Goal: Transaction & Acquisition: Book appointment/travel/reservation

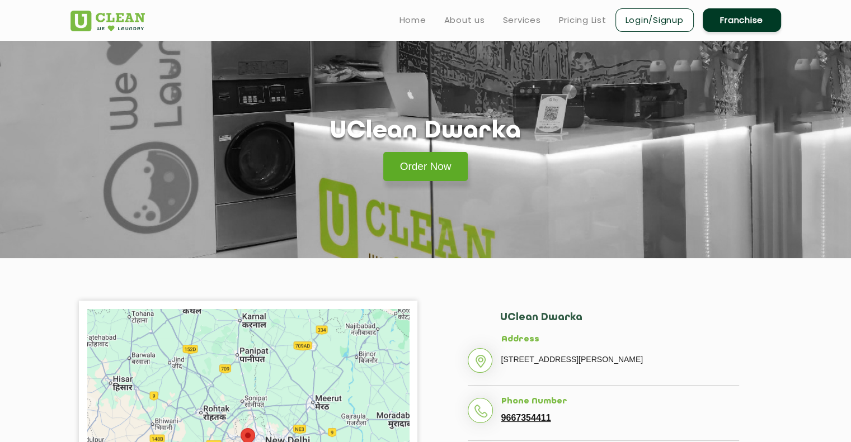
click at [428, 169] on link "Order Now" at bounding box center [425, 166] width 85 height 29
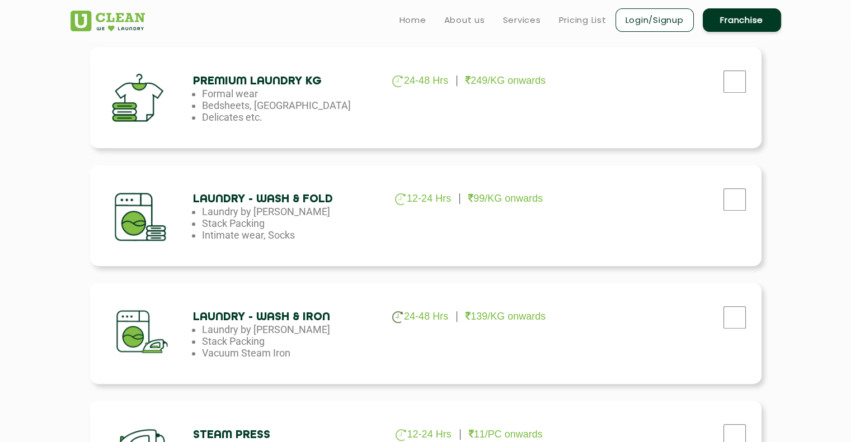
scroll to position [503, 0]
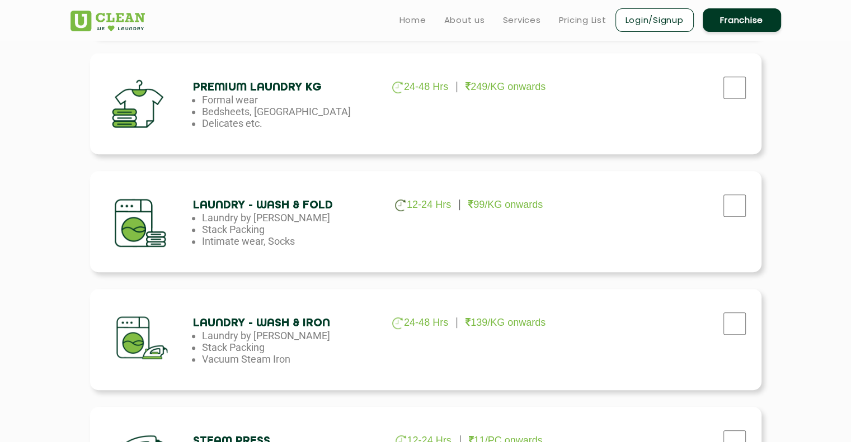
click at [739, 220] on div at bounding box center [734, 208] width 28 height 23
click at [735, 211] on input "checkbox" at bounding box center [734, 206] width 28 height 22
checkbox input "true"
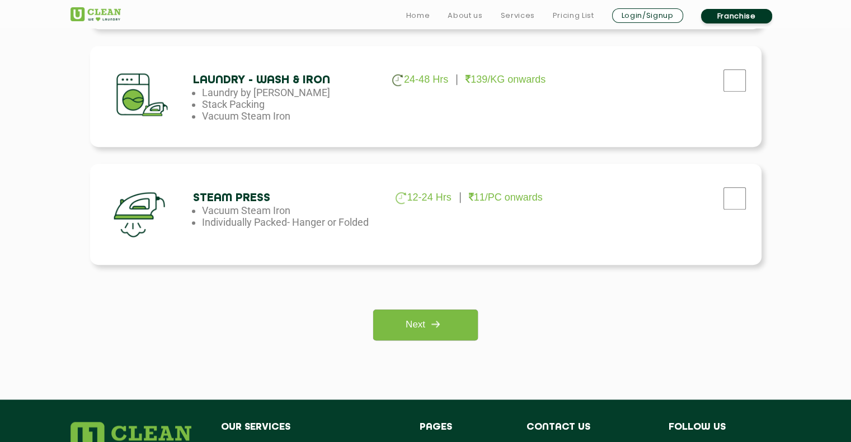
scroll to position [783, 0]
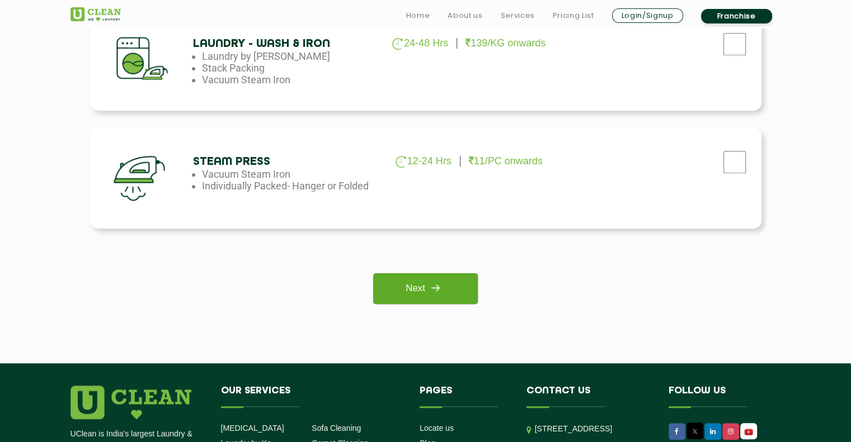
click at [455, 283] on link "Next" at bounding box center [425, 288] width 105 height 31
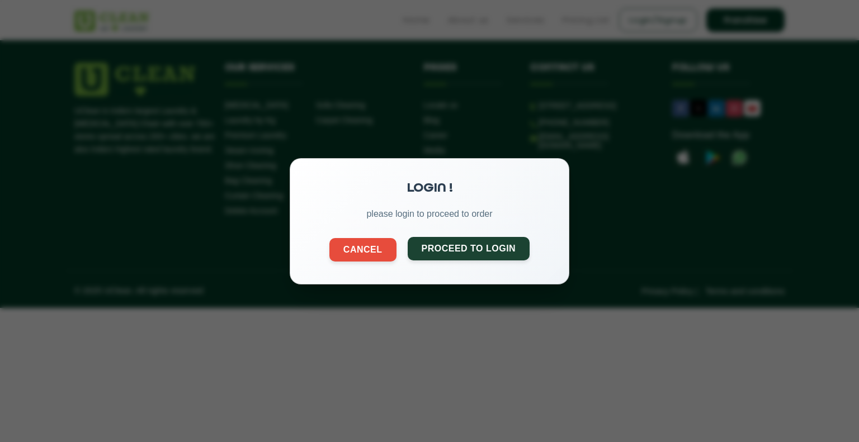
click at [475, 256] on button "Proceed to Login" at bounding box center [469, 248] width 122 height 23
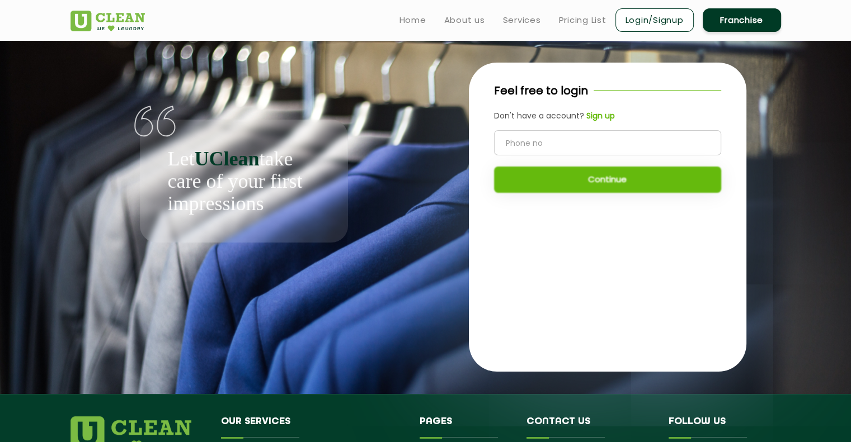
click at [546, 144] on input "tel" at bounding box center [607, 142] width 227 height 25
click at [587, 146] on input "tel" at bounding box center [607, 142] width 227 height 25
drag, startPoint x: 590, startPoint y: 153, endPoint x: 588, endPoint y: 163, distance: 9.7
click at [590, 160] on div "6203890306 Continue" at bounding box center [607, 161] width 227 height 63
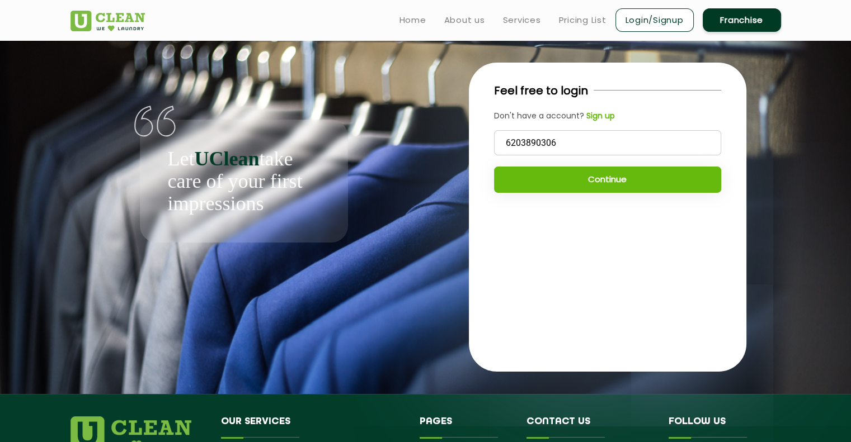
type input "6203890306"
click at [588, 163] on div "6203890306 Continue" at bounding box center [607, 161] width 227 height 63
click at [578, 177] on button "Continue" at bounding box center [607, 180] width 227 height 26
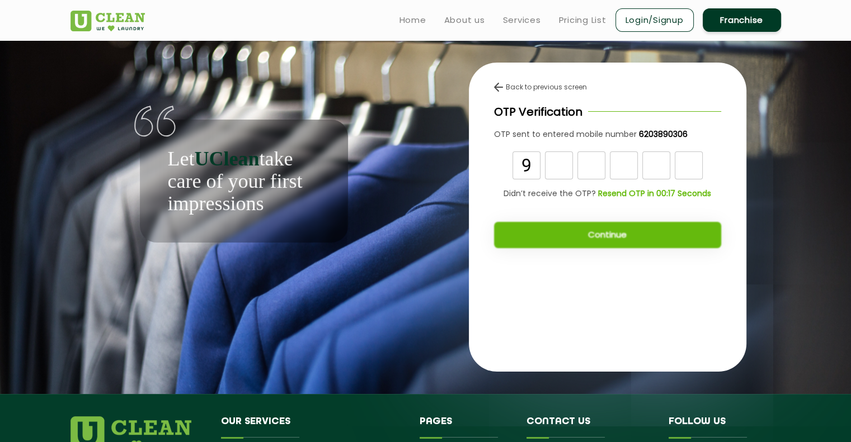
type input "9"
type input "1"
type input "6"
type input "5"
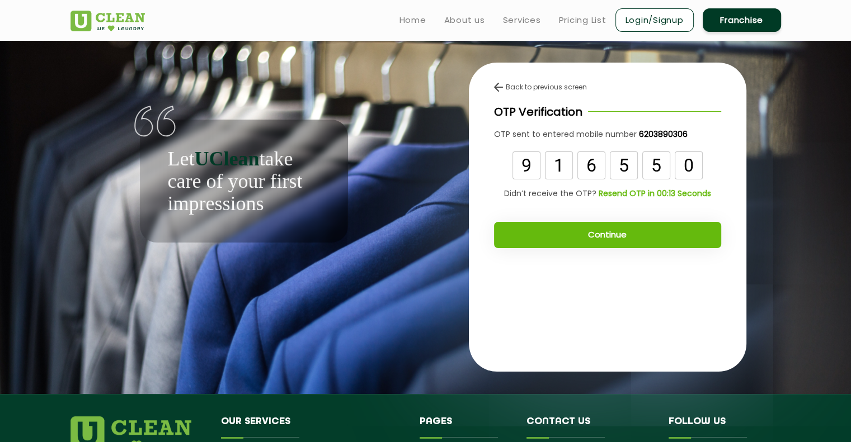
type input "0"
click at [716, 241] on button "Continue" at bounding box center [607, 235] width 227 height 26
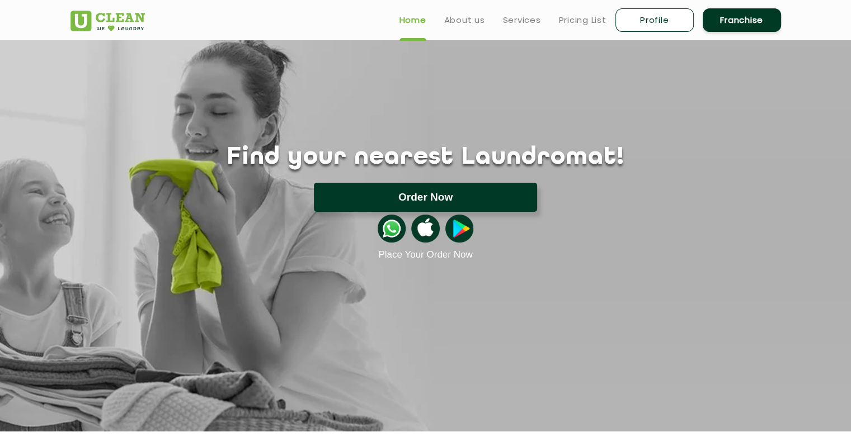
click at [504, 205] on button "Order Now" at bounding box center [425, 197] width 223 height 29
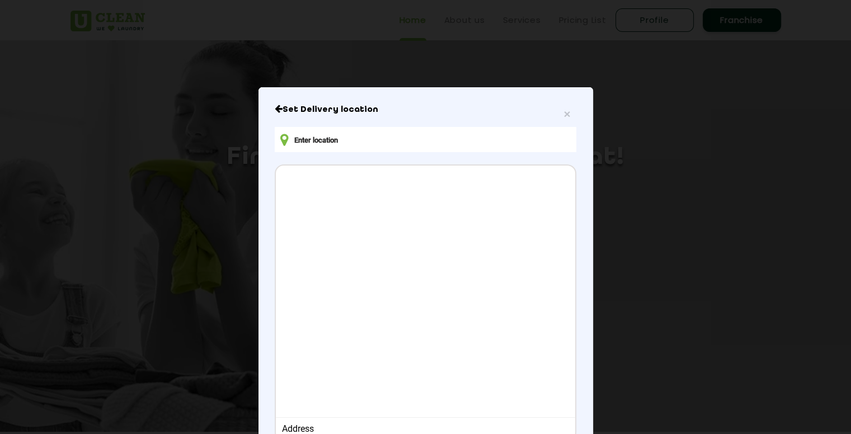
click at [496, 142] on input "text" at bounding box center [425, 139] width 301 height 25
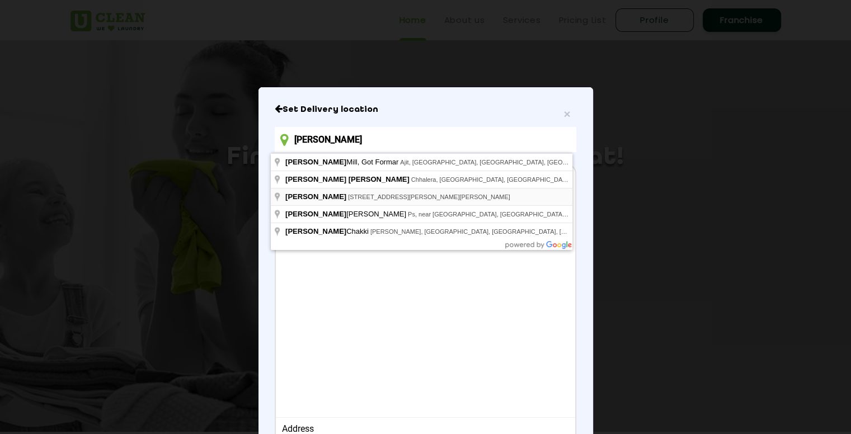
type input "Ajit Aata Chakki, Street Number 2, Palam Colony, Mahavir Enclave Part 2, Mahavi…"
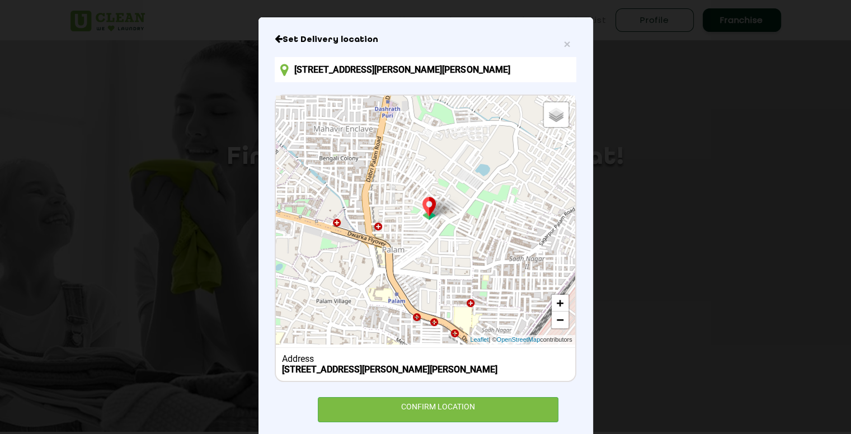
scroll to position [103, 0]
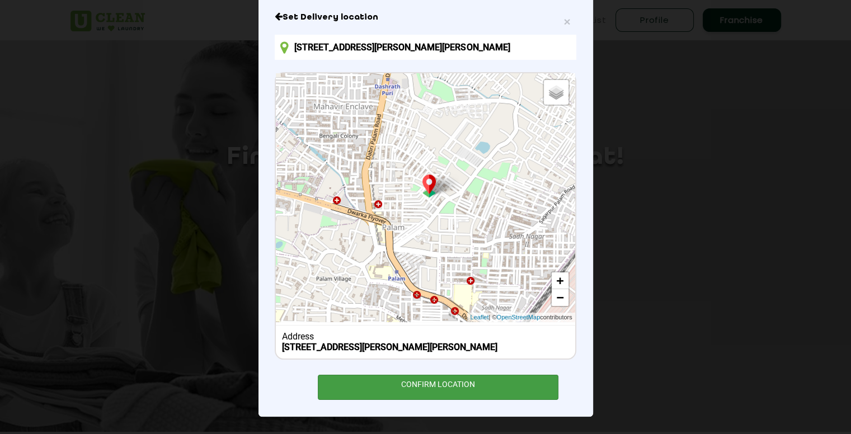
click at [452, 389] on div "CONFIRM LOCATION" at bounding box center [438, 387] width 241 height 25
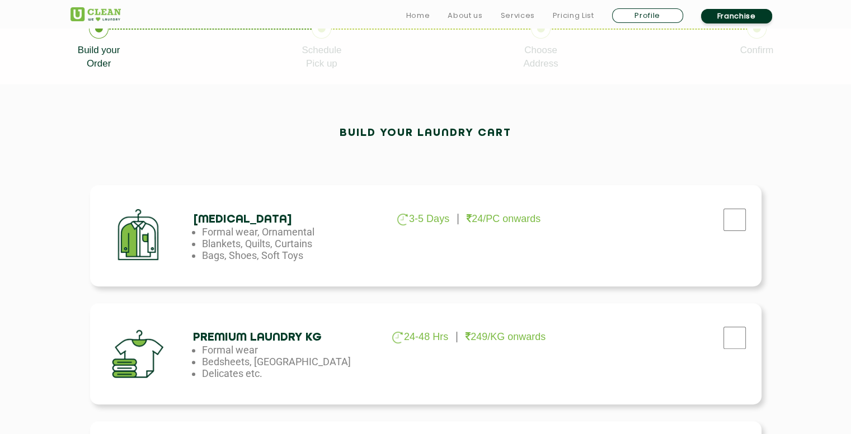
scroll to position [336, 0]
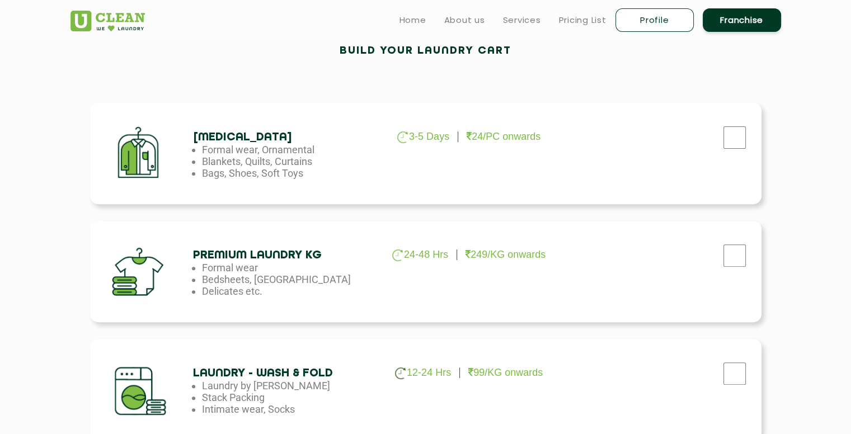
click at [446, 367] on p "12-24 Hrs" at bounding box center [423, 373] width 56 height 12
click at [728, 371] on input "checkbox" at bounding box center [734, 373] width 28 height 22
checkbox input "true"
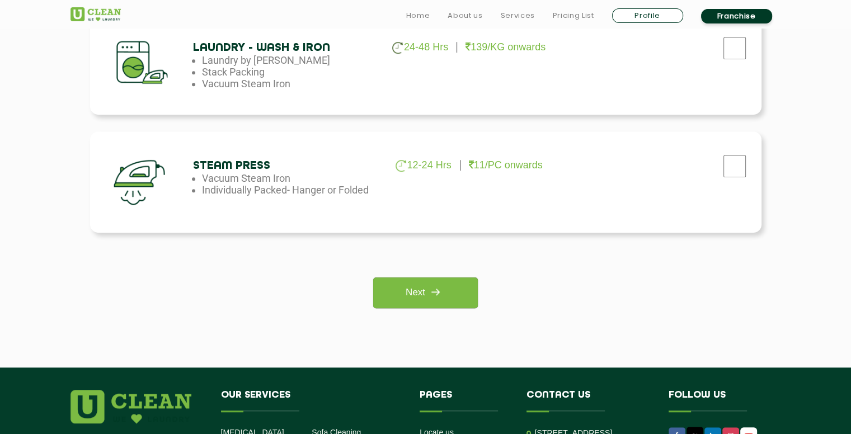
scroll to position [783, 0]
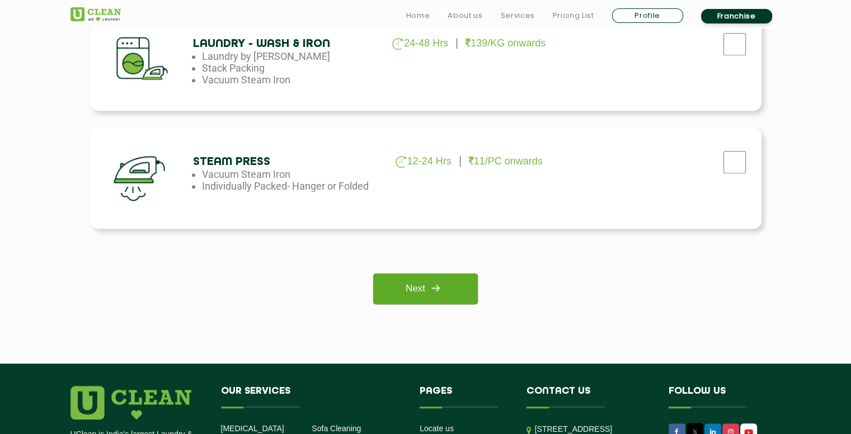
click at [467, 302] on link "Next" at bounding box center [425, 288] width 105 height 31
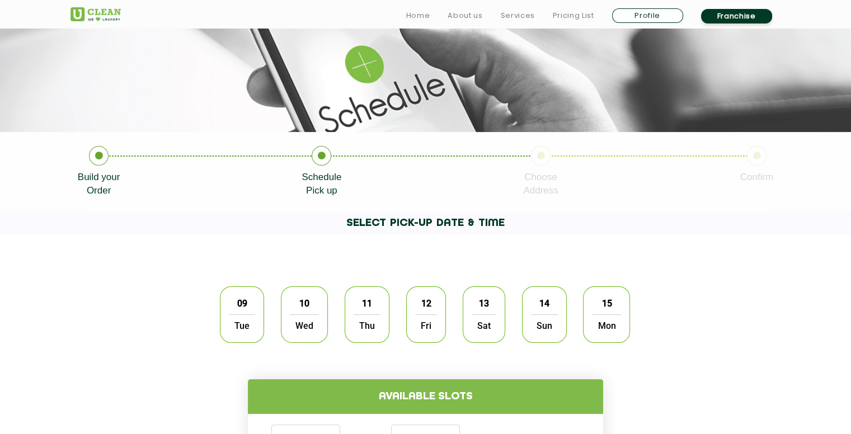
scroll to position [168, 0]
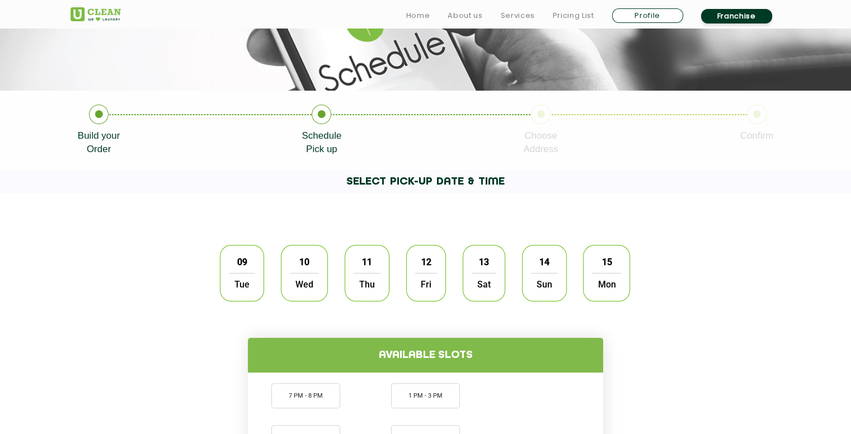
click at [217, 262] on div "09 Tue 10 Wed 11 Thu 12 Fri 13 Sat 14 Sun 15 Mon" at bounding box center [425, 273] width 427 height 73
click at [238, 279] on span "Tue" at bounding box center [242, 284] width 26 height 22
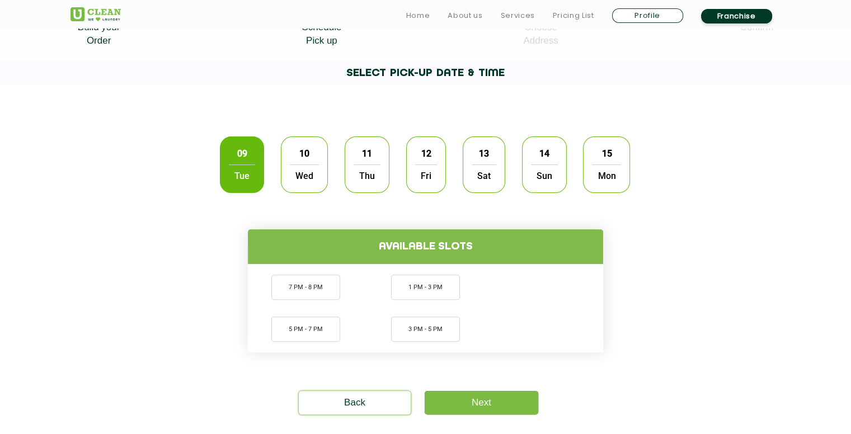
scroll to position [336, 0]
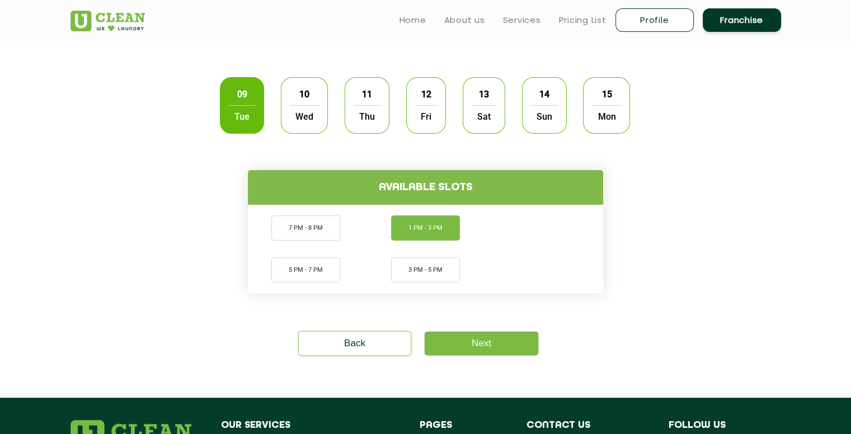
click at [441, 230] on li "1 PM - 3 PM" at bounding box center [425, 227] width 69 height 25
click at [479, 346] on link "Next" at bounding box center [481, 343] width 114 height 23
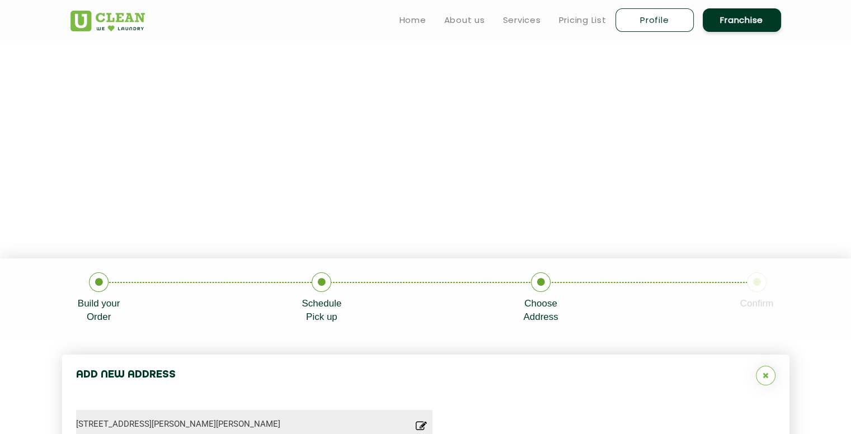
type input "Save"
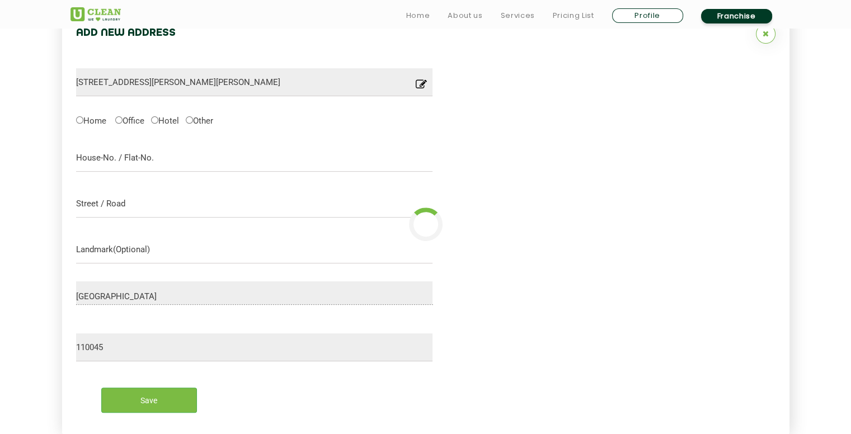
scroll to position [355, 0]
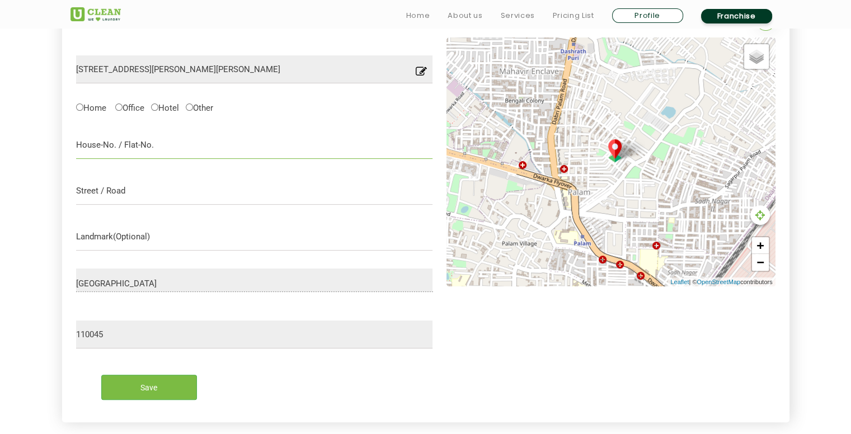
click at [94, 148] on input "text" at bounding box center [254, 145] width 357 height 28
click at [93, 106] on label "Home" at bounding box center [91, 107] width 30 height 12
click at [83, 106] on input "Home" at bounding box center [79, 106] width 7 height 7
radio input "true"
click at [143, 375] on input "Save" at bounding box center [149, 387] width 96 height 25
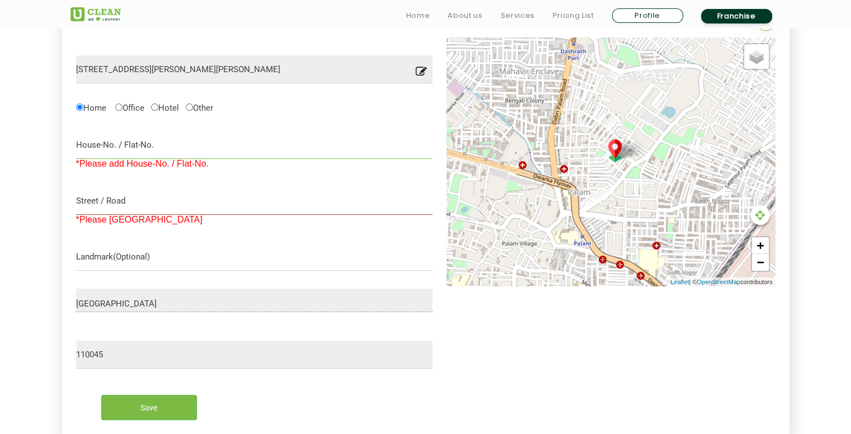
click at [186, 141] on input "text" at bounding box center [254, 145] width 357 height 28
type input "Ajit Atta Chakki"
click at [199, 211] on input "text" at bounding box center [254, 201] width 357 height 28
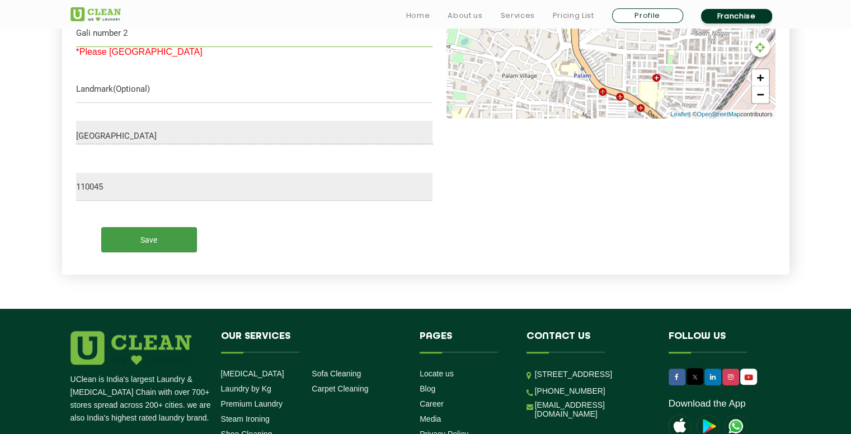
type input "Gali number 2"
click at [152, 235] on input "Save" at bounding box center [149, 239] width 96 height 25
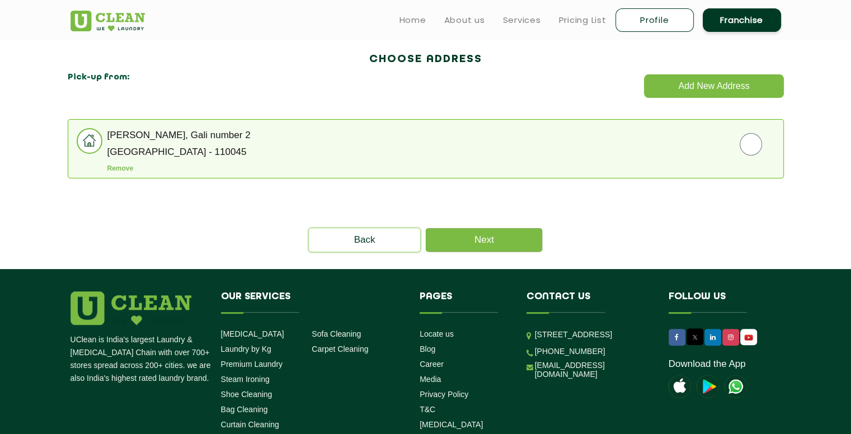
scroll to position [305, 0]
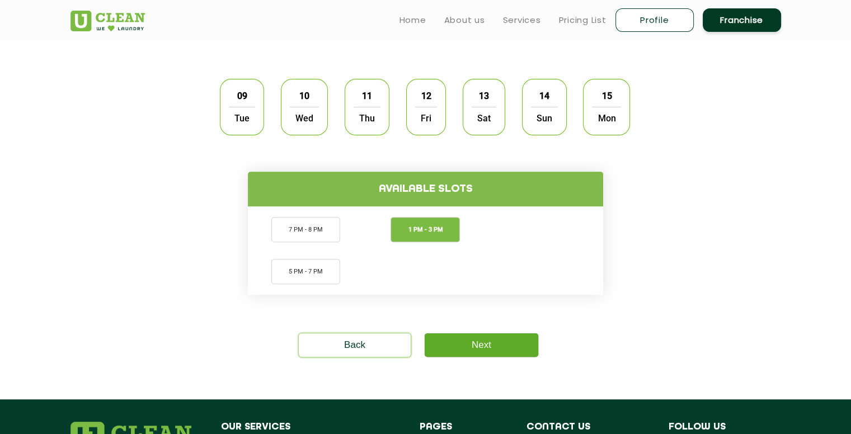
scroll to position [336, 0]
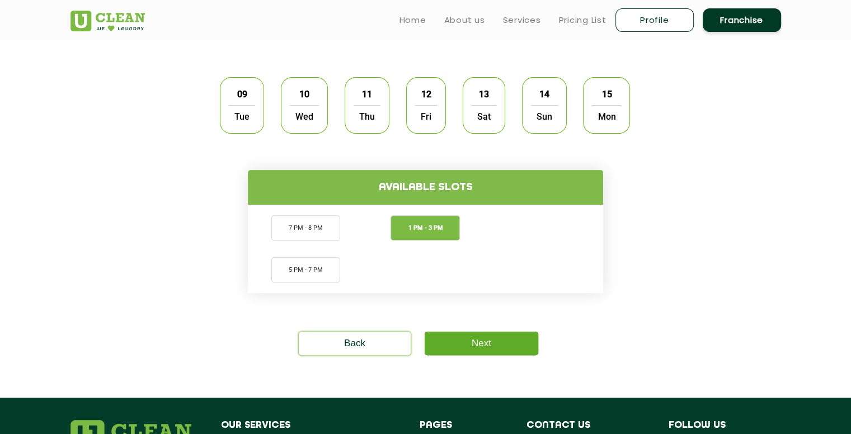
click at [479, 350] on link "Next" at bounding box center [481, 343] width 114 height 23
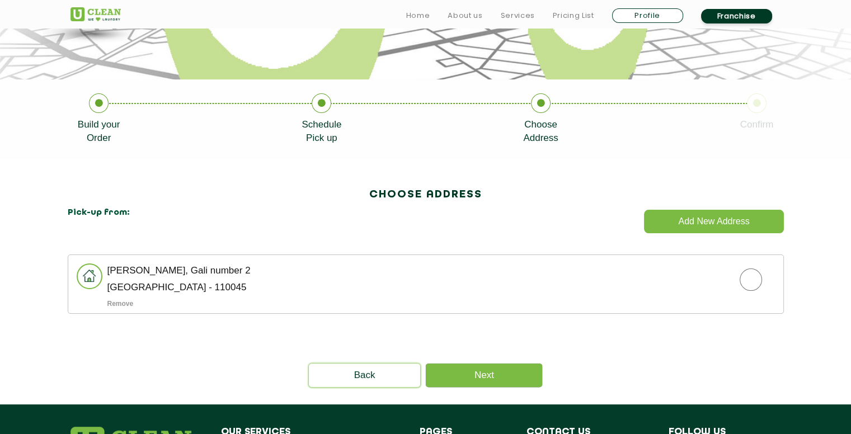
scroll to position [224, 0]
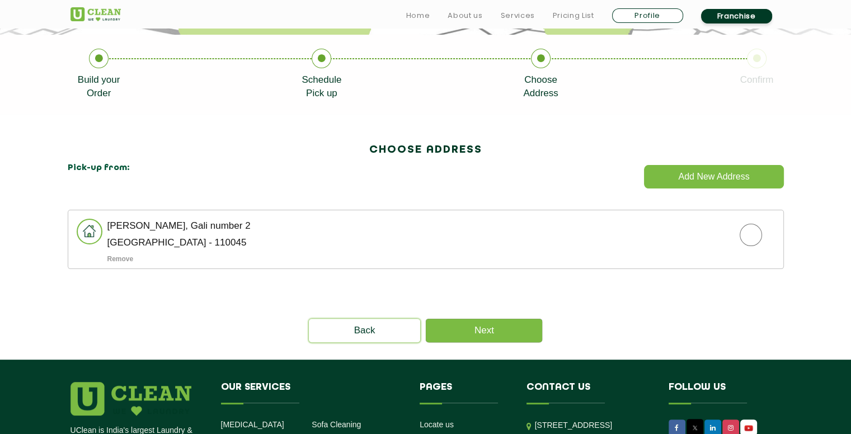
click at [173, 226] on p "Ajit Atta Chakki, Gali number 2" at bounding box center [444, 225] width 675 height 8
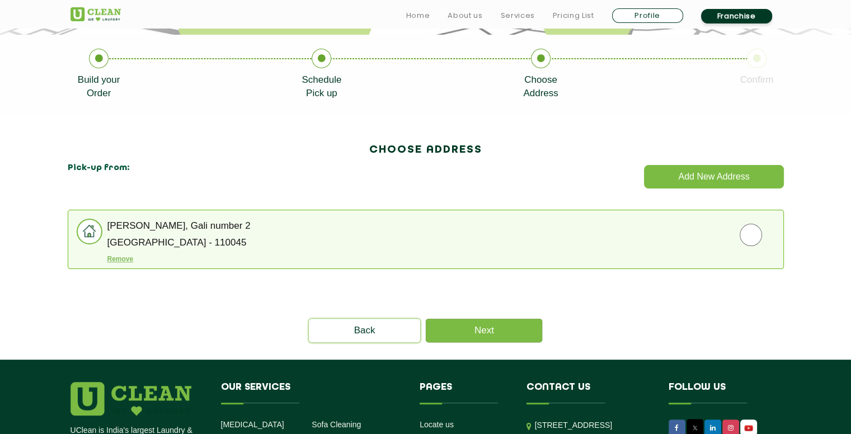
click at [114, 260] on button "Remove" at bounding box center [120, 259] width 26 height 8
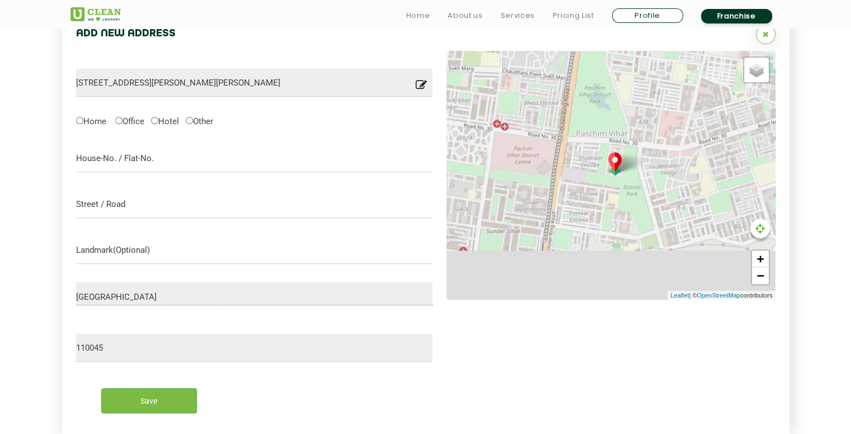
scroll to position [355, 0]
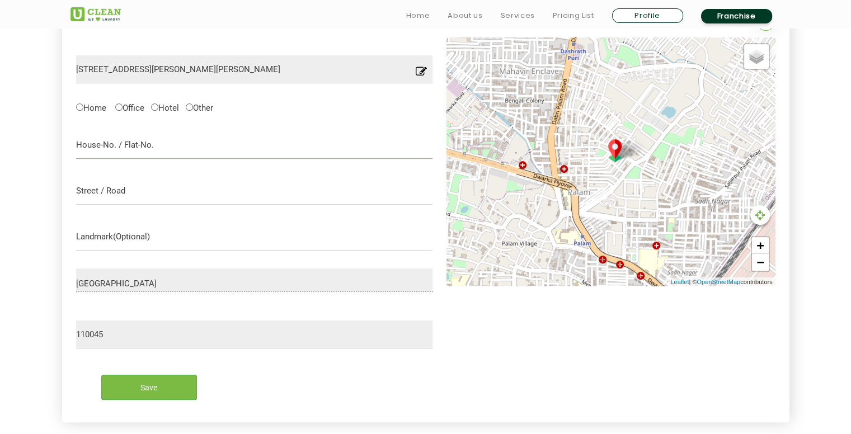
click at [116, 136] on input "text" at bounding box center [254, 145] width 357 height 28
type input "Ajit Atta Chakki, Gali number 2"
click at [168, 182] on input "text" at bounding box center [254, 191] width 357 height 28
type input "Mahavir Enclave, Palam"
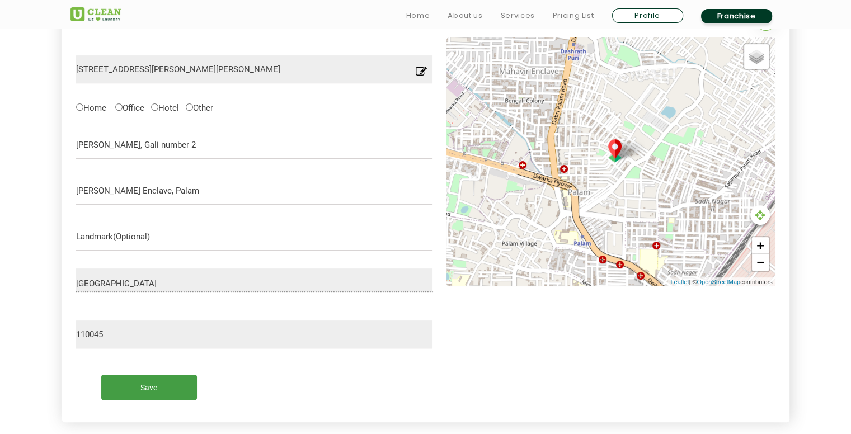
click at [116, 392] on input "Save" at bounding box center [149, 387] width 96 height 25
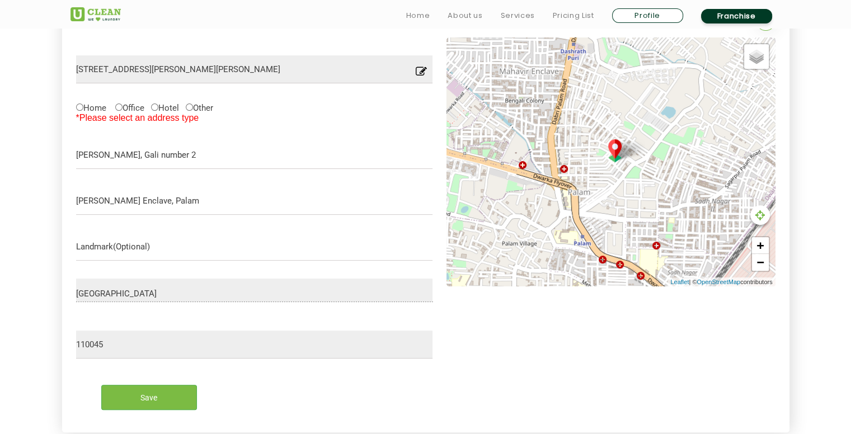
click at [83, 106] on label "Home" at bounding box center [91, 107] width 30 height 12
click at [83, 106] on input "Home" at bounding box center [79, 106] width 7 height 7
radio input "true"
click at [171, 396] on input "Save" at bounding box center [149, 397] width 96 height 25
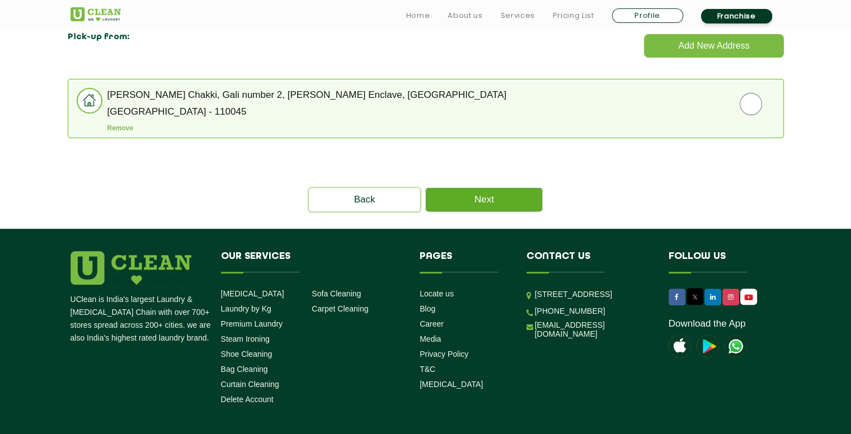
click at [530, 204] on link "Next" at bounding box center [484, 199] width 116 height 23
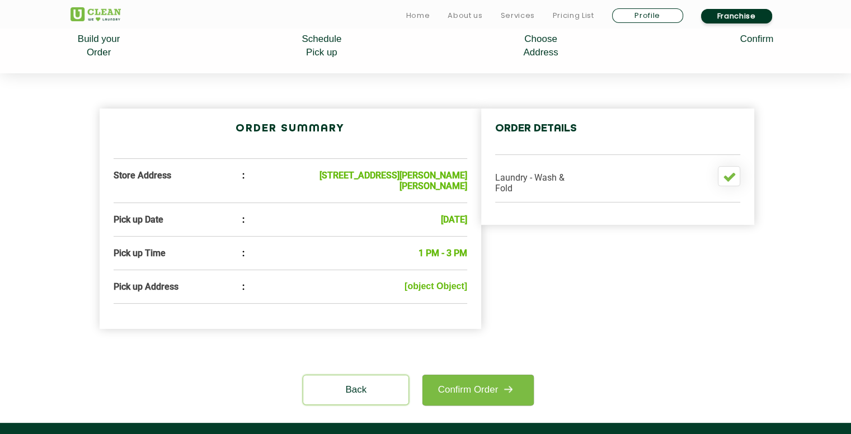
scroll to position [280, 0]
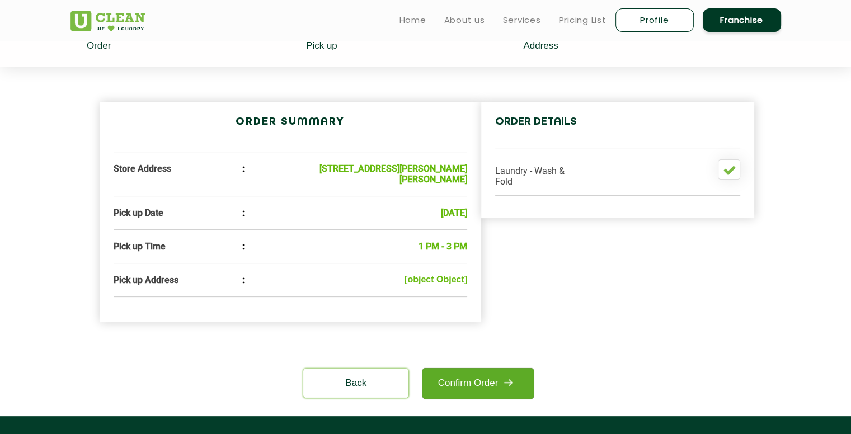
click at [458, 398] on link "Confirm Order" at bounding box center [477, 383] width 111 height 31
